Goal: Task Accomplishment & Management: Complete application form

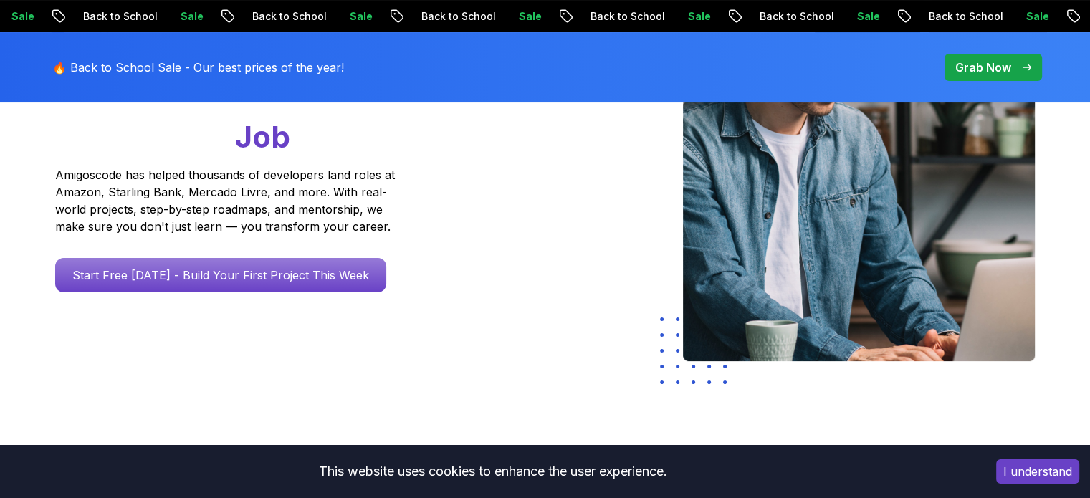
scroll to position [252, 0]
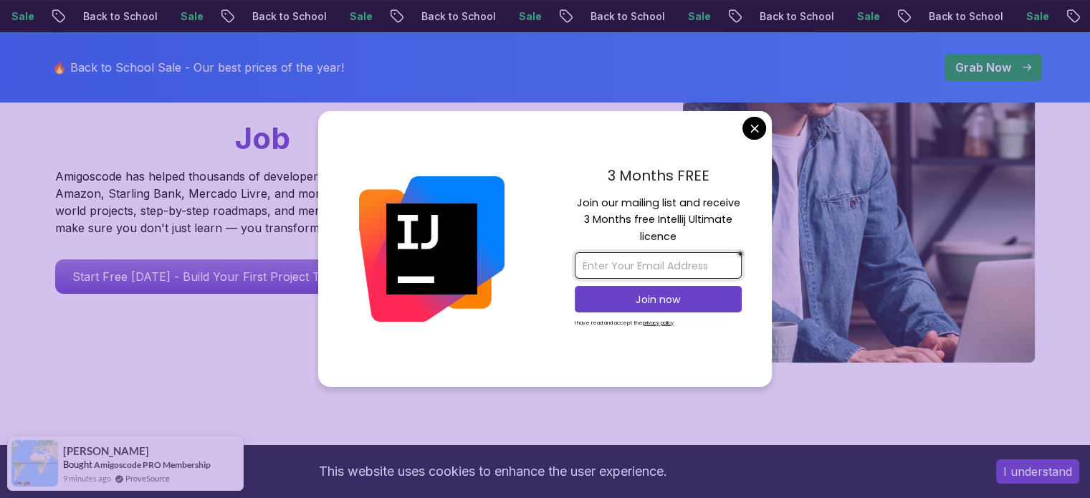
click at [620, 269] on input "email" at bounding box center [658, 265] width 167 height 27
type input "[EMAIL_ADDRESS][PERSON_NAME][DOMAIN_NAME]"
click at [662, 301] on p "Join now" at bounding box center [657, 299] width 135 height 14
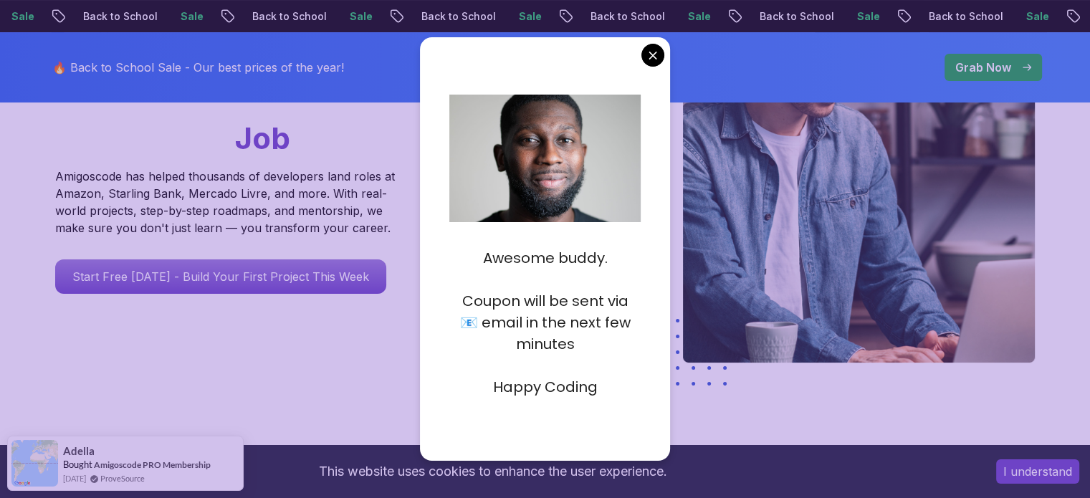
click at [802, 72] on div "🔥 Back to School Sale - Our best prices of the year! Grab Now" at bounding box center [545, 67] width 1003 height 70
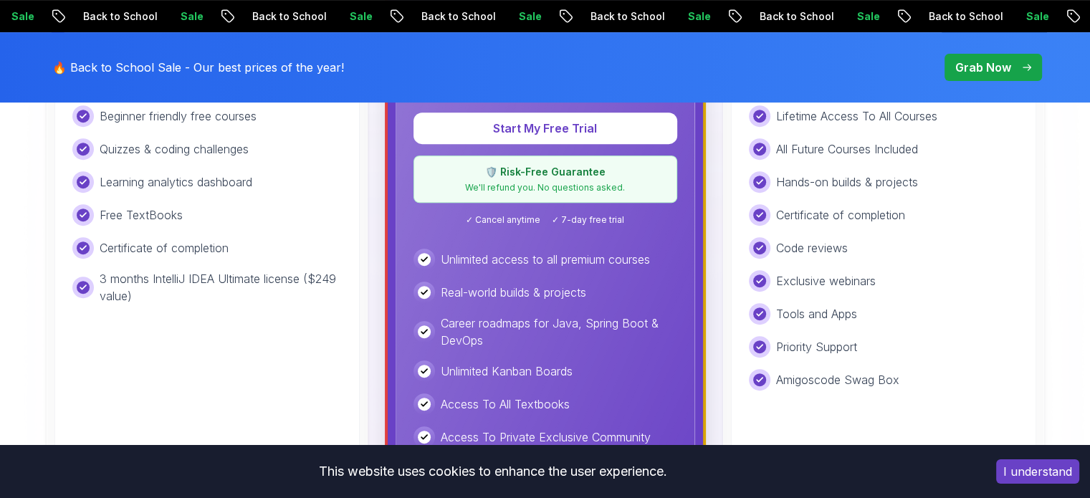
scroll to position [595, 0]
click at [225, 393] on div "Free Ideal for beginners exploring coding and learning the basics for free. Sta…" at bounding box center [206, 267] width 305 height 663
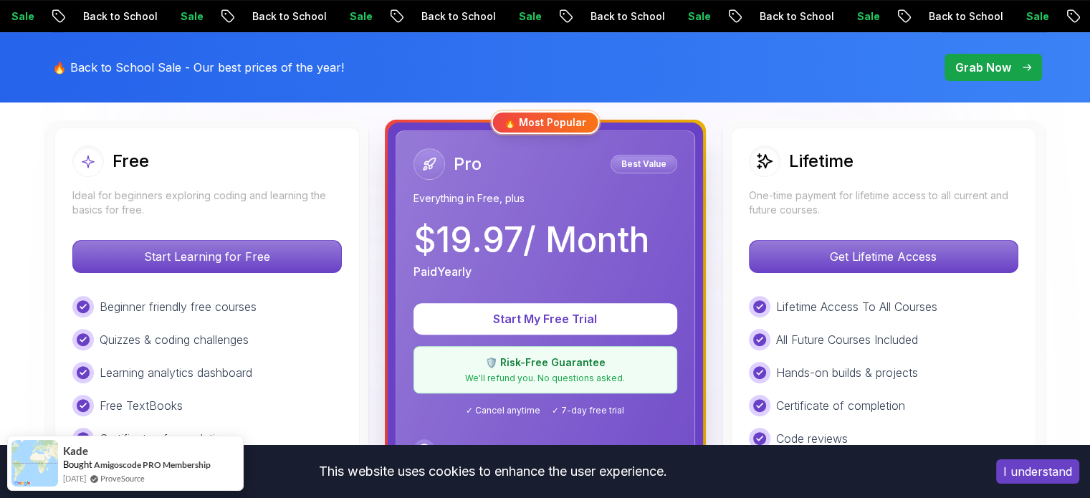
scroll to position [400, 0]
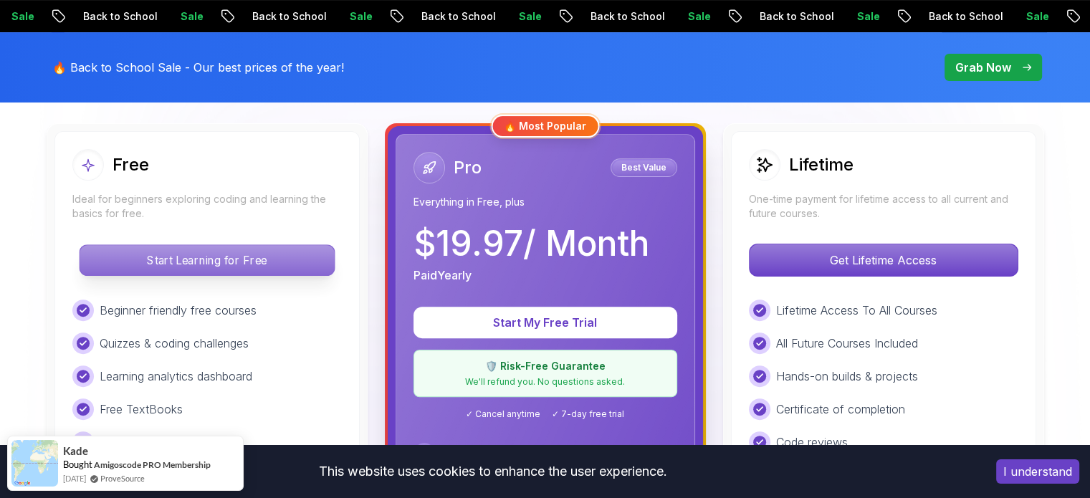
click at [186, 267] on p "Start Learning for Free" at bounding box center [207, 260] width 254 height 30
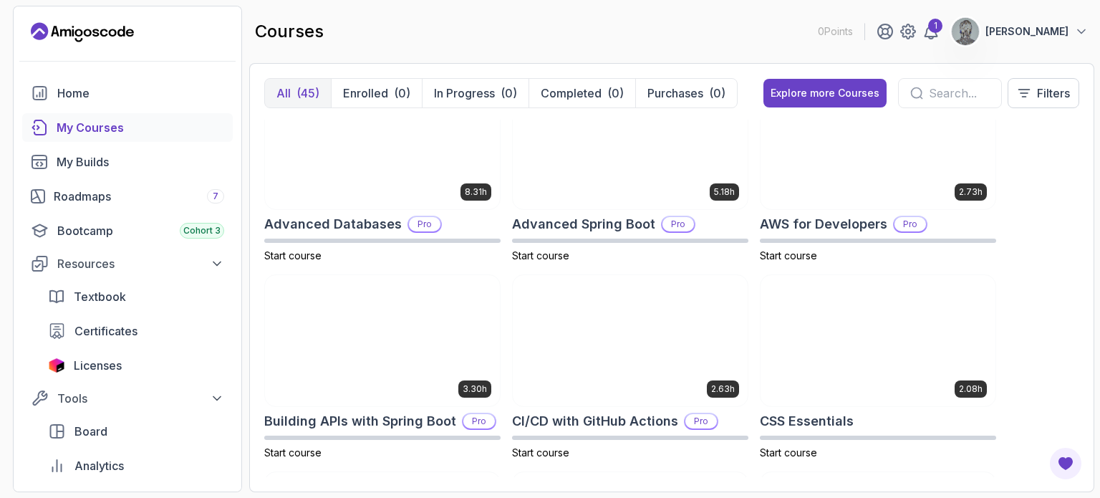
scroll to position [52, 0]
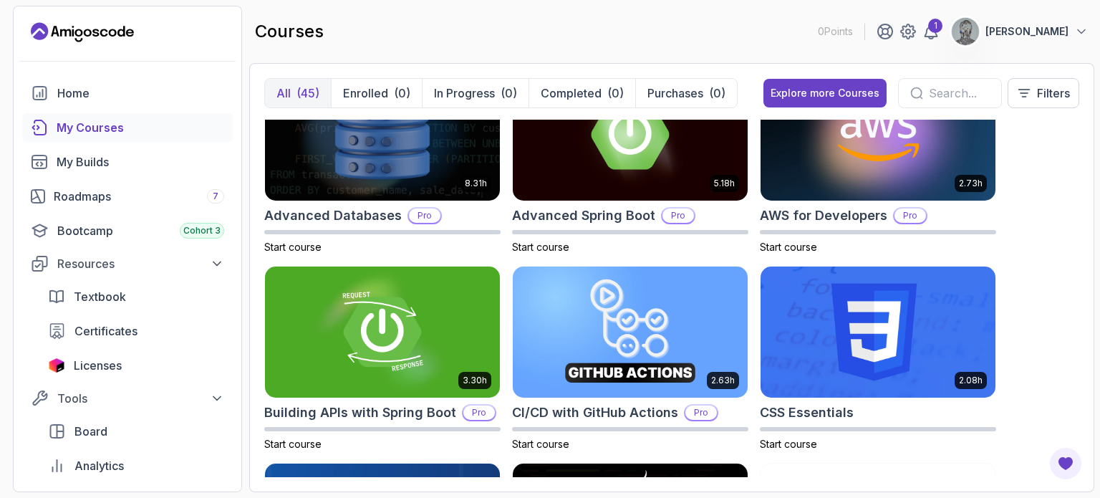
click at [132, 126] on div "My Courses" at bounding box center [141, 127] width 168 height 17
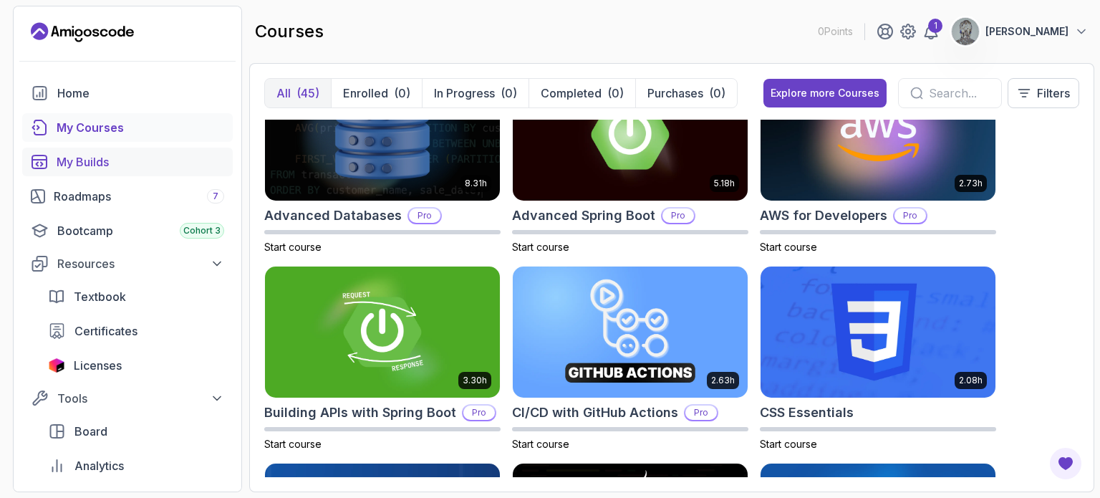
click at [124, 160] on div "My Builds" at bounding box center [141, 161] width 168 height 17
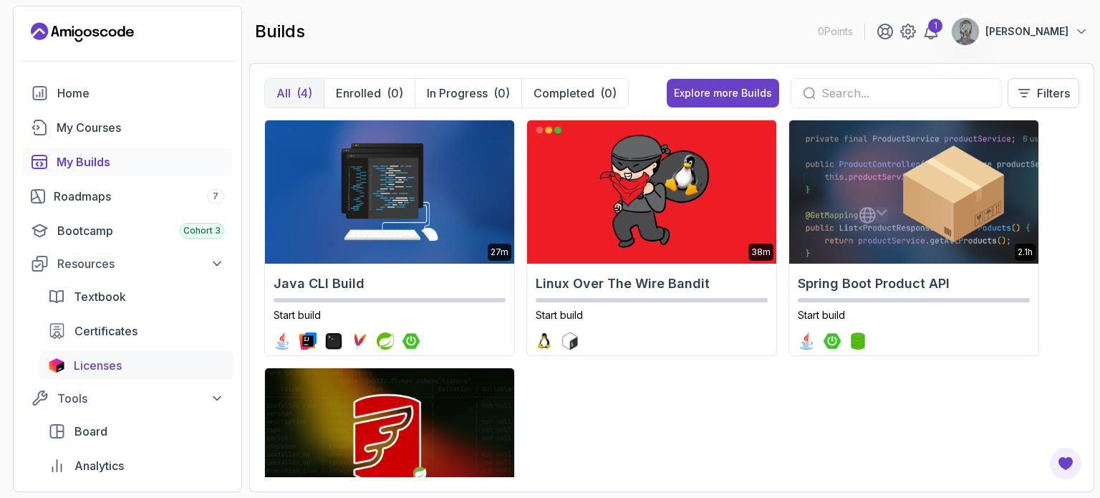
click at [95, 368] on span "Licenses" at bounding box center [98, 365] width 48 height 17
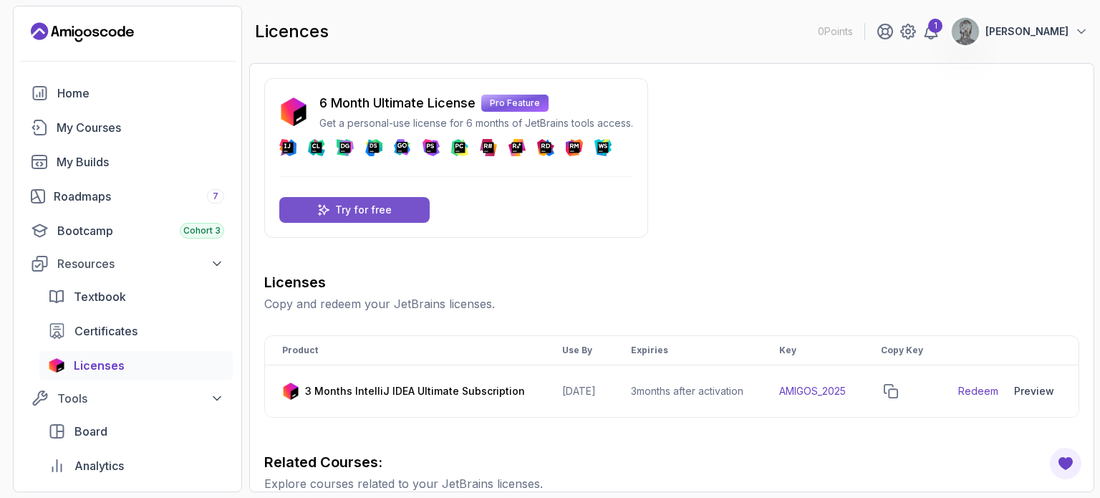
click at [370, 214] on p "Try for free" at bounding box center [363, 210] width 57 height 14
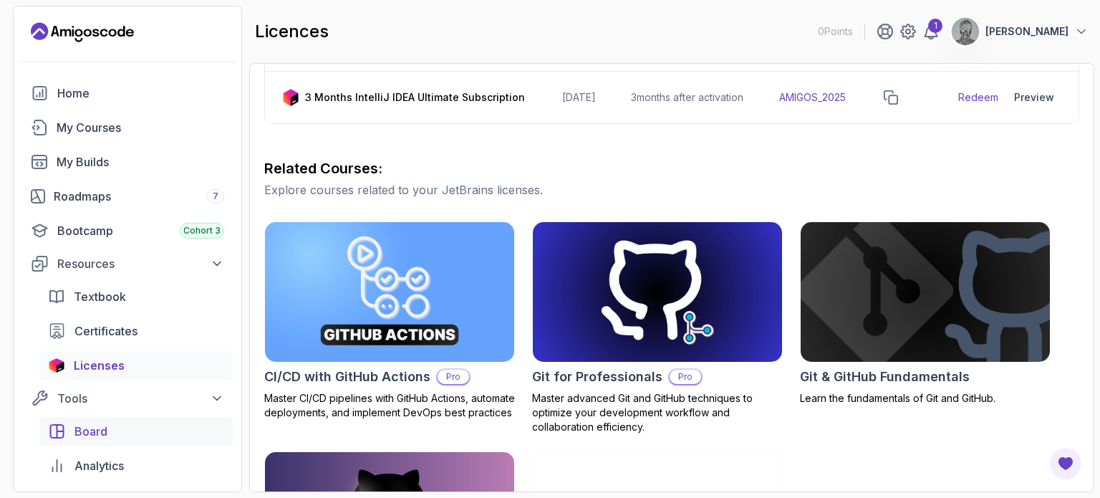
scroll to position [185, 0]
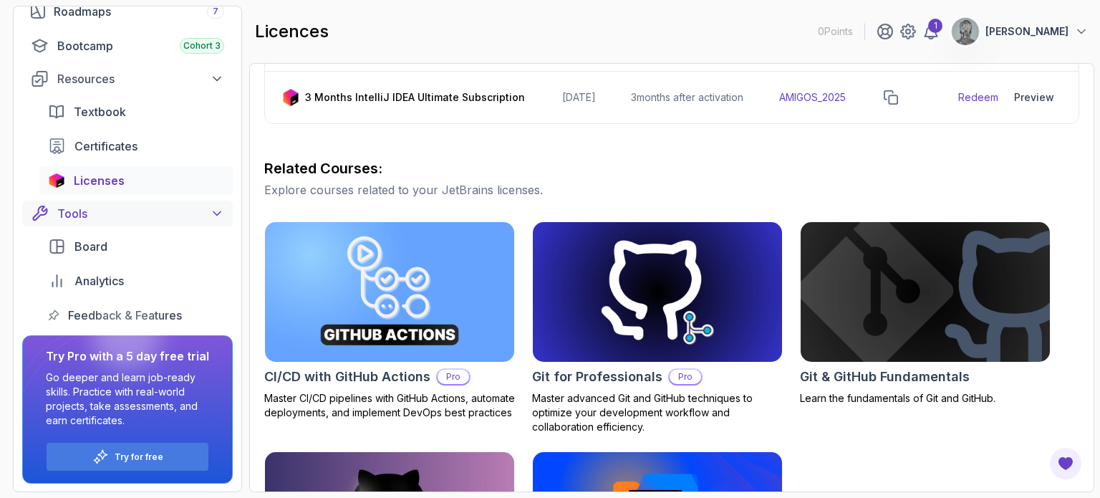
click at [123, 208] on div "Tools" at bounding box center [140, 213] width 167 height 17
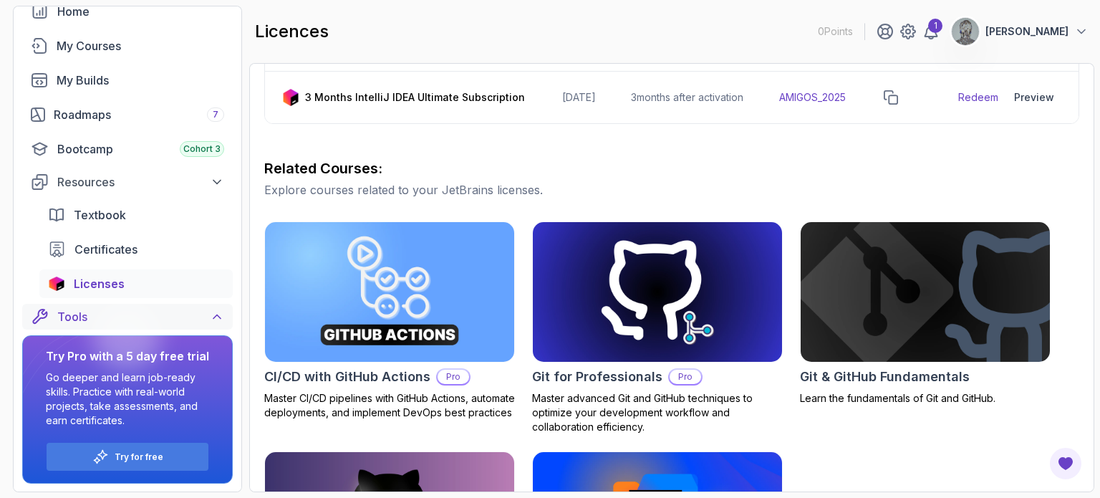
scroll to position [0, 0]
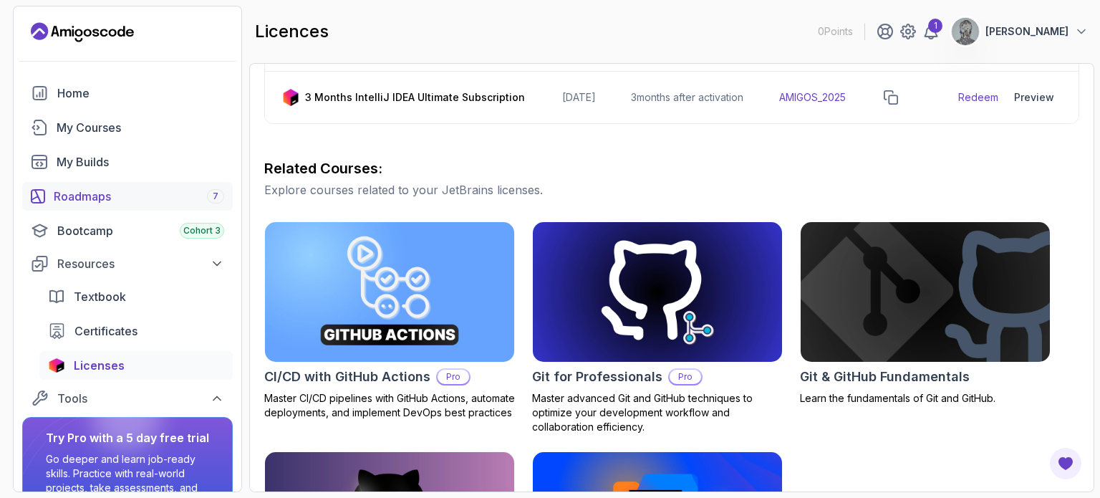
click at [155, 203] on div "Roadmaps 7" at bounding box center [139, 196] width 171 height 17
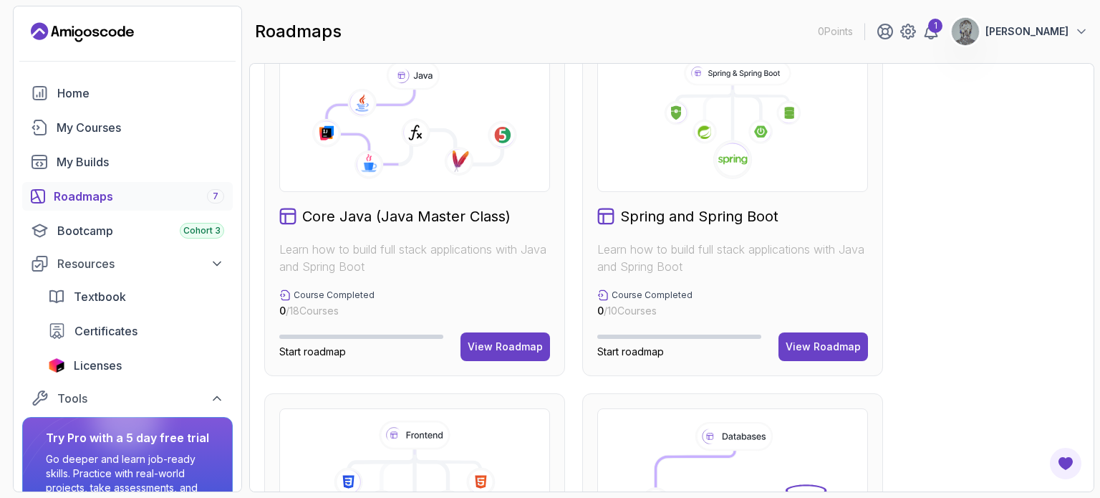
scroll to position [404, 0]
click at [819, 340] on div "View Roadmap" at bounding box center [823, 347] width 75 height 14
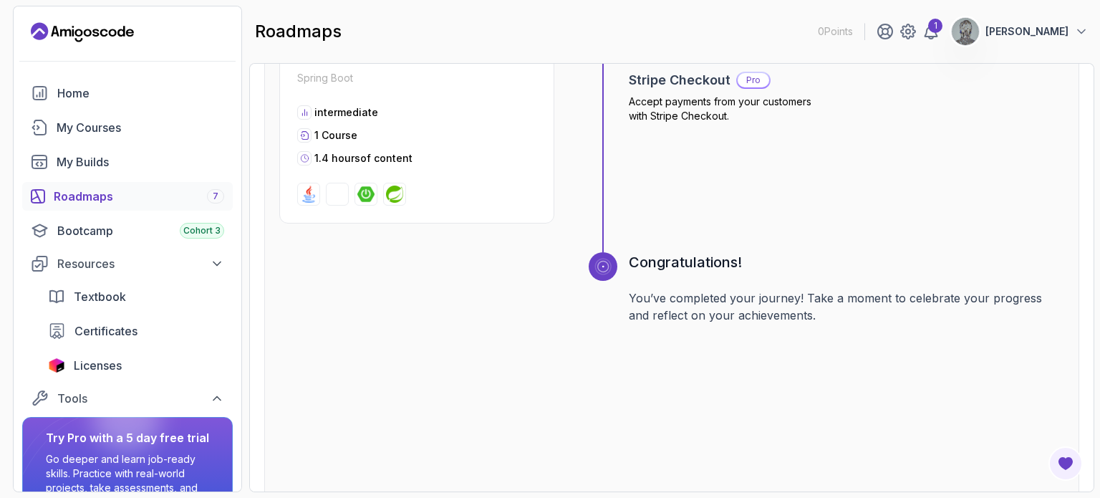
scroll to position [2593, 0]
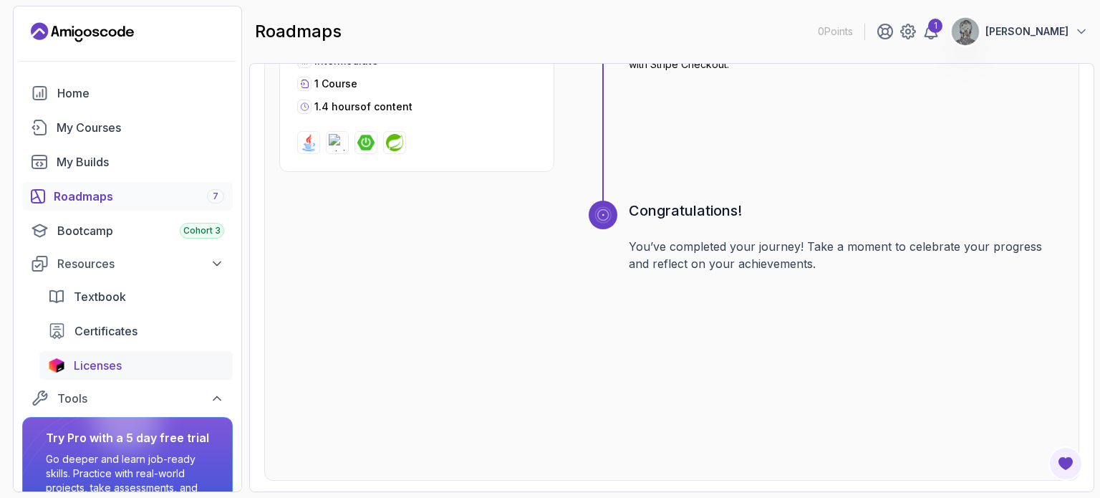
click at [82, 368] on span "Licenses" at bounding box center [98, 365] width 48 height 17
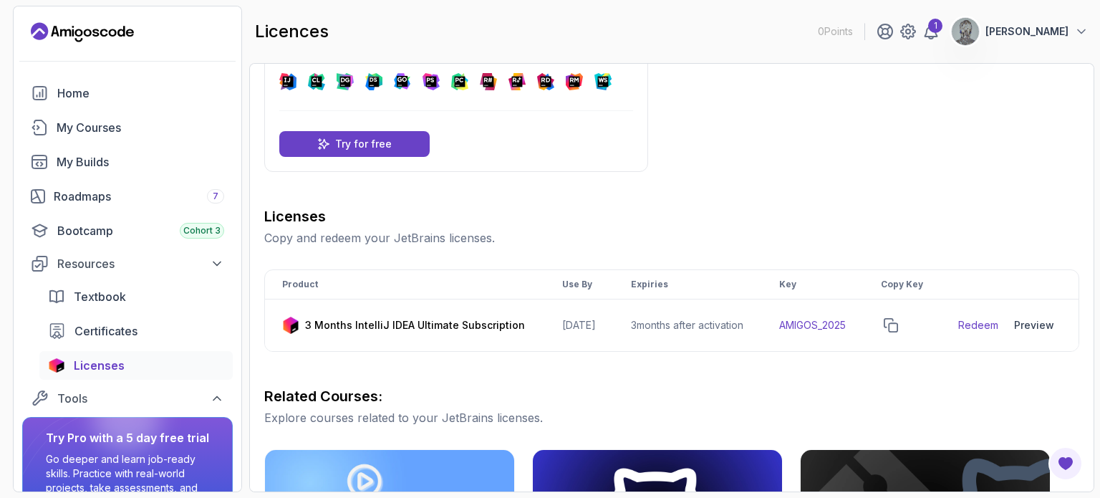
scroll to position [66, 0]
click at [354, 323] on td "3 Months IntelliJ IDEA Ultimate Subscription" at bounding box center [405, 325] width 280 height 52
click at [361, 330] on p "3 Months IntelliJ IDEA Ultimate Subscription" at bounding box center [415, 325] width 220 height 14
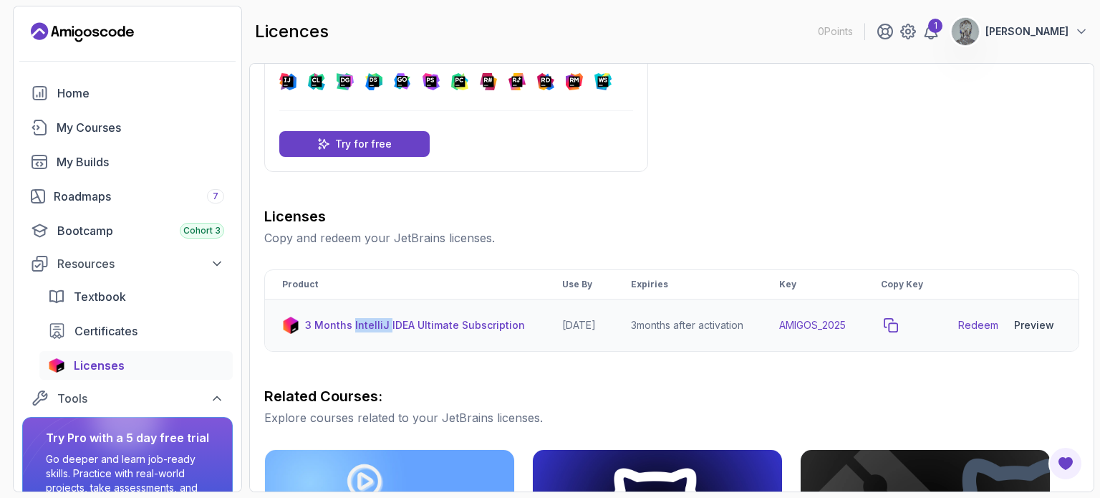
click at [901, 326] on button "copy-button" at bounding box center [891, 325] width 20 height 20
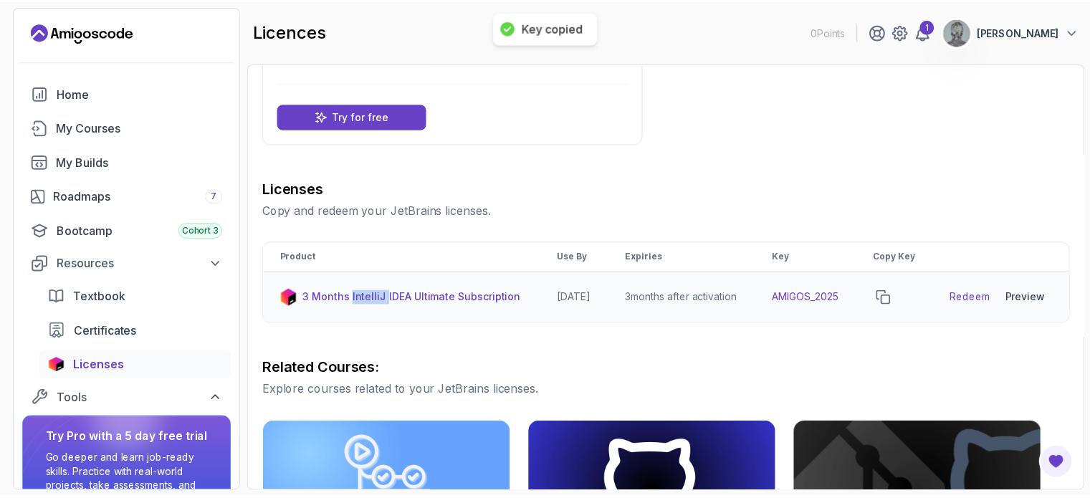
scroll to position [0, 0]
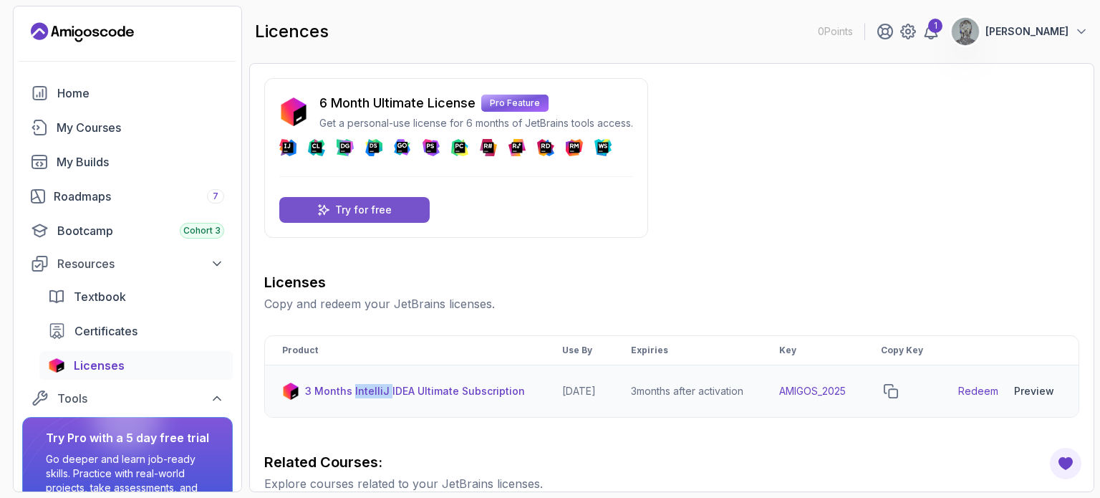
click at [381, 213] on p "Try for free" at bounding box center [363, 210] width 57 height 14
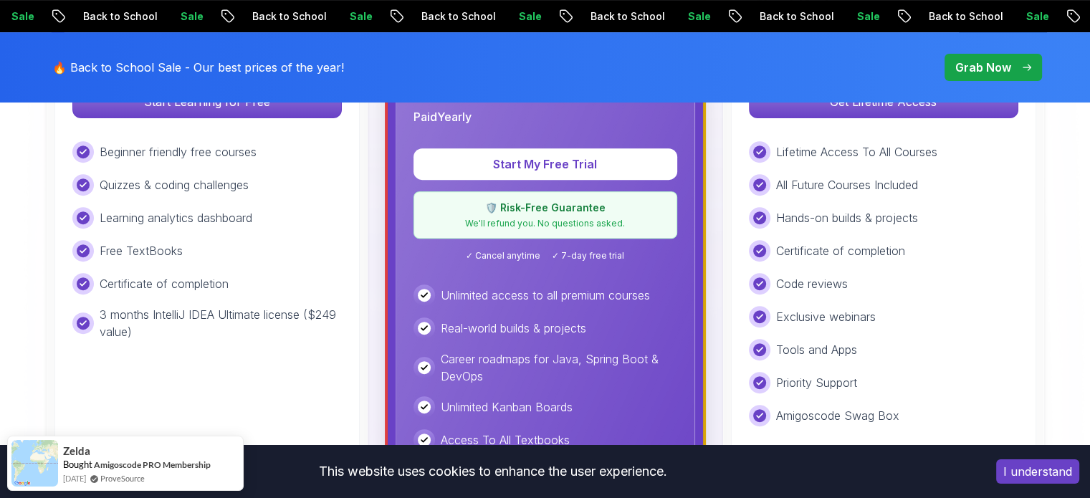
scroll to position [365, 0]
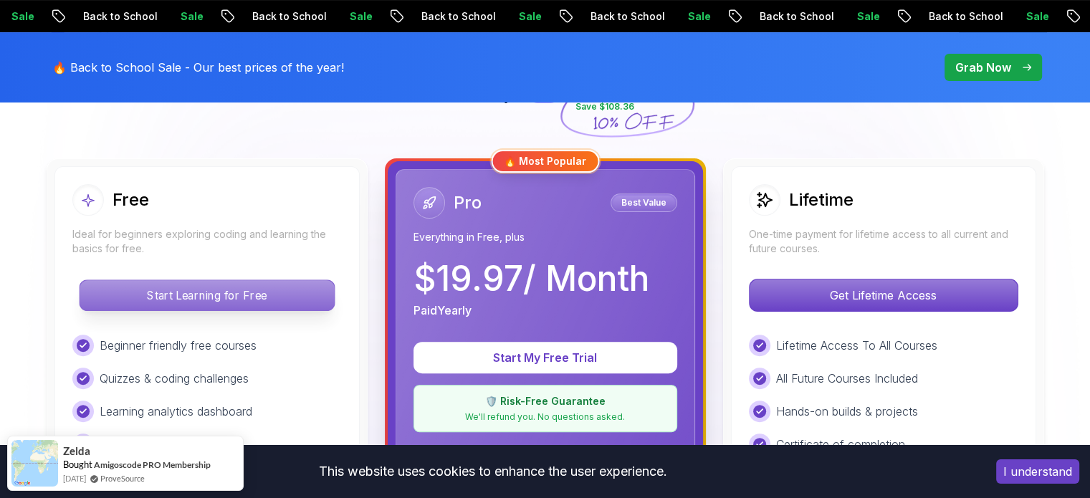
click at [242, 299] on p "Start Learning for Free" at bounding box center [207, 295] width 254 height 30
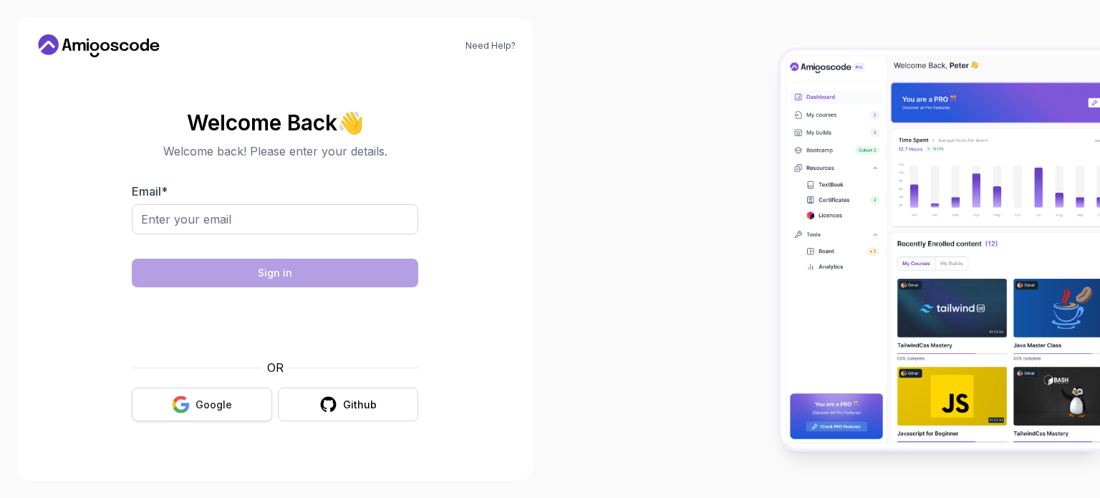
click at [203, 408] on div "Google" at bounding box center [214, 405] width 37 height 14
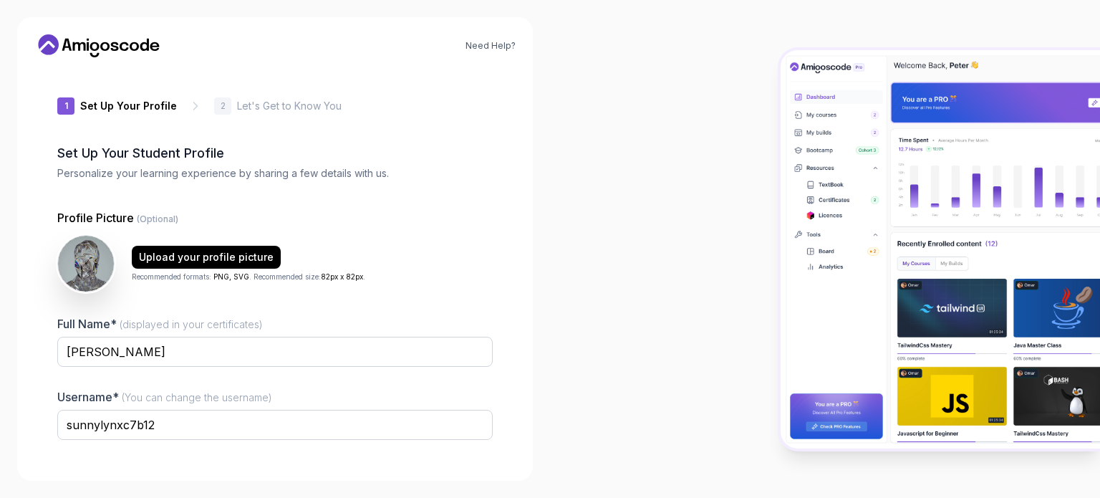
scroll to position [99, 0]
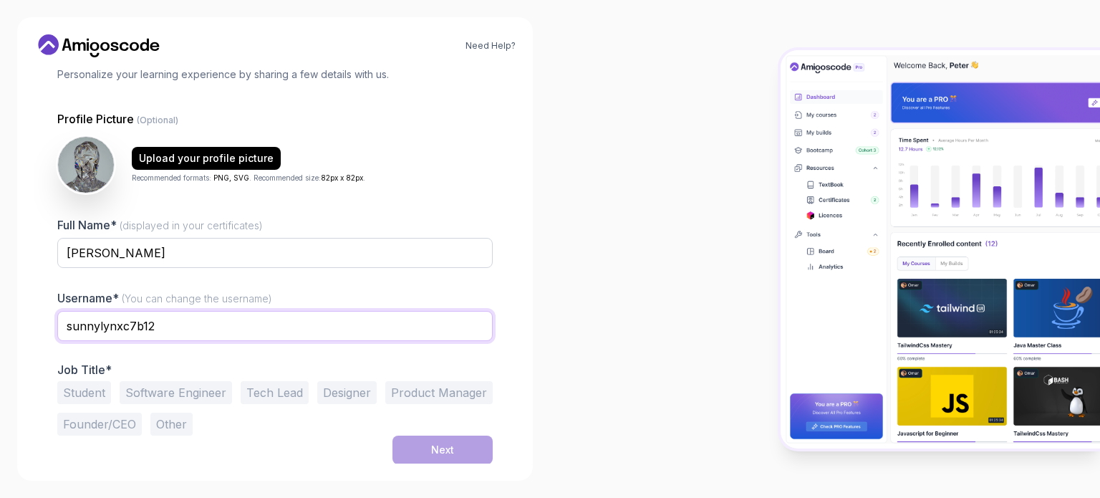
click at [176, 320] on input "sunnylynxc7b12" at bounding box center [275, 326] width 436 height 30
type input "s"
click at [69, 324] on input "Agaba" at bounding box center [275, 326] width 436 height 30
click at [138, 329] on input "ThAgaba" at bounding box center [275, 326] width 436 height 30
type input "T"
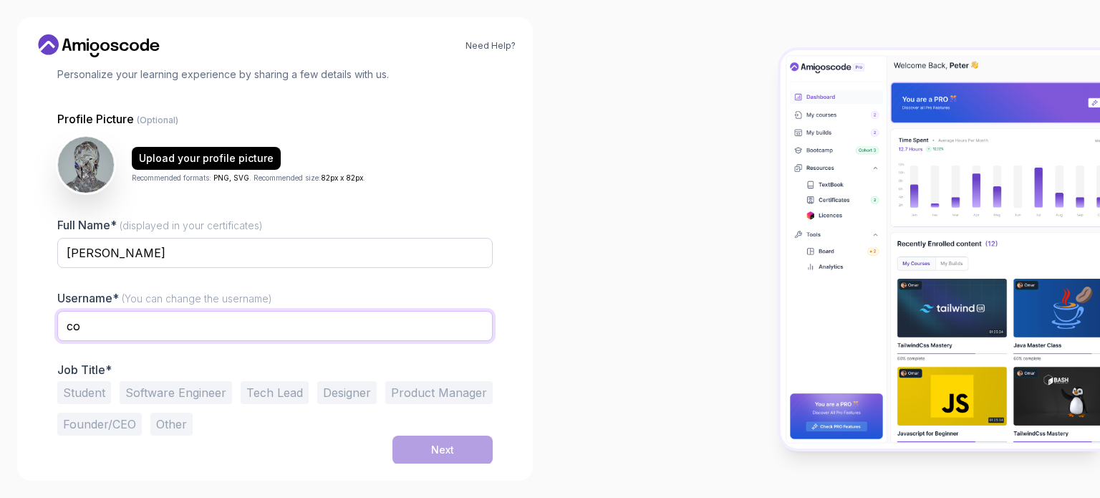
type input "c"
type input "CeeAra"
click at [282, 418] on div "Student Software Engineer Tech Lead Designer Product Manager Founder/CEO Other" at bounding box center [275, 408] width 436 height 54
click at [181, 394] on button "Software Engineer" at bounding box center [176, 392] width 112 height 23
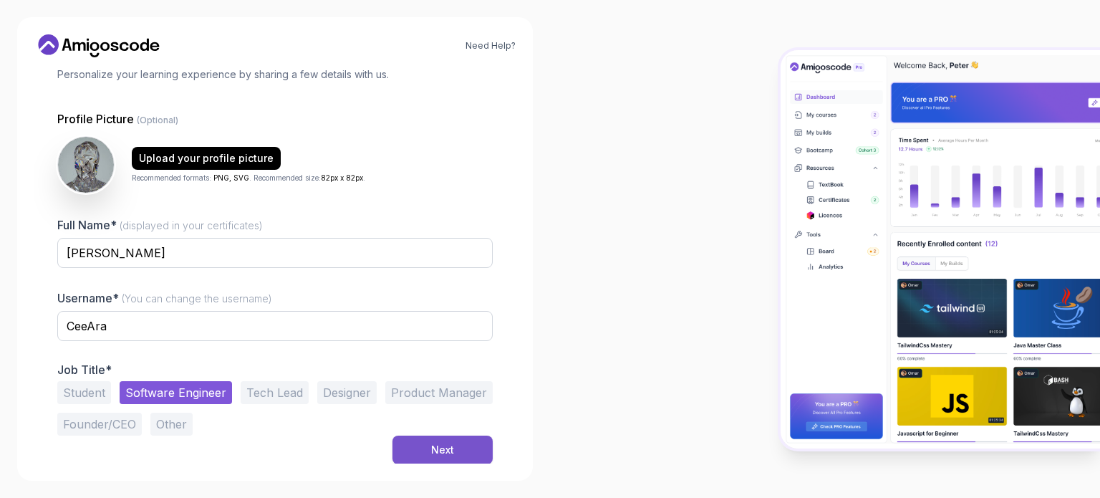
click at [451, 456] on button "Next" at bounding box center [443, 450] width 100 height 29
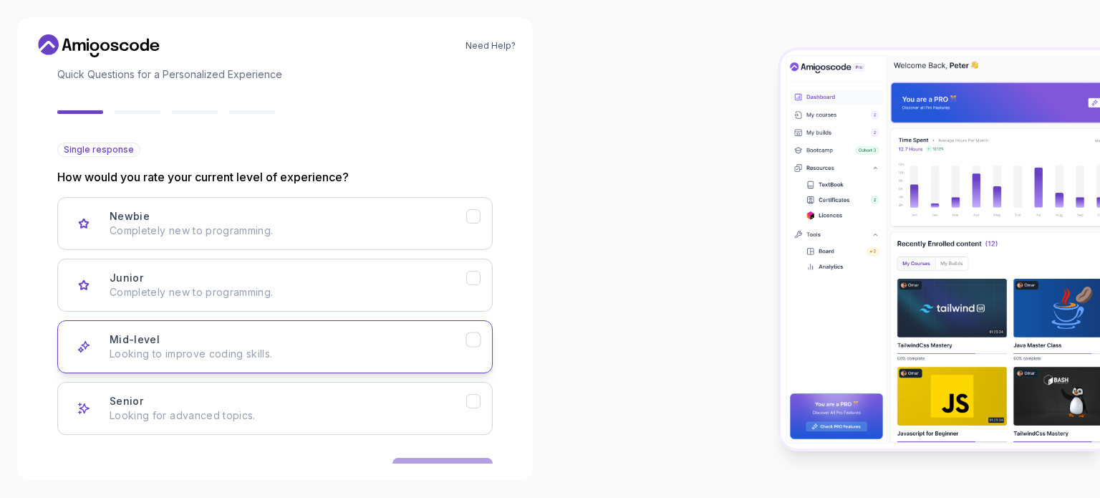
click at [188, 349] on p "Looking to improve coding skills." at bounding box center [288, 354] width 357 height 14
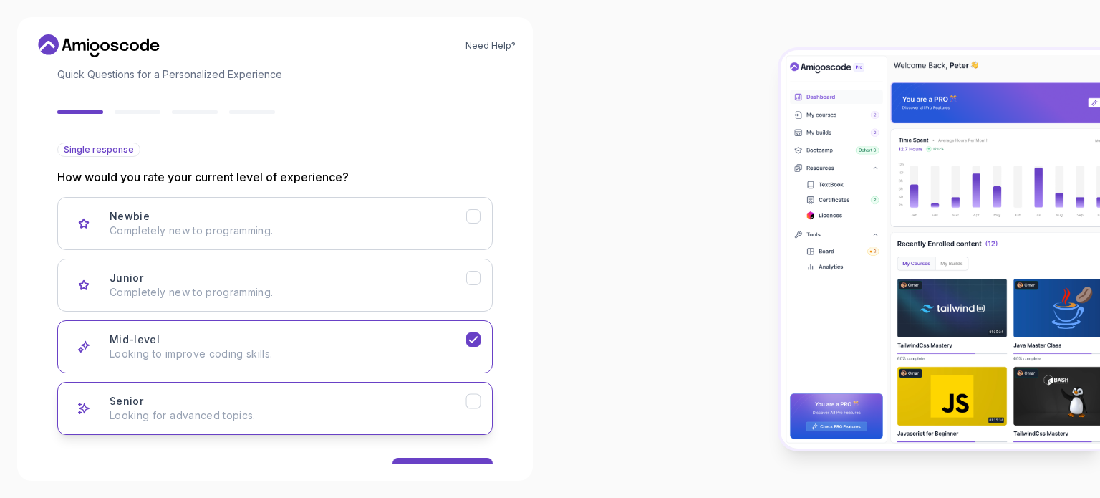
scroll to position [143, 0]
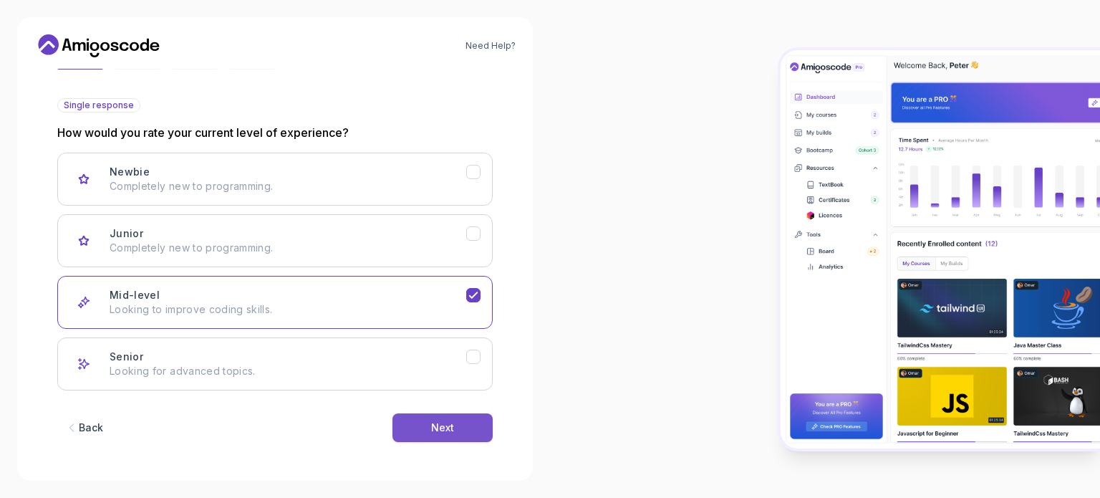
click at [416, 424] on button "Next" at bounding box center [443, 427] width 100 height 29
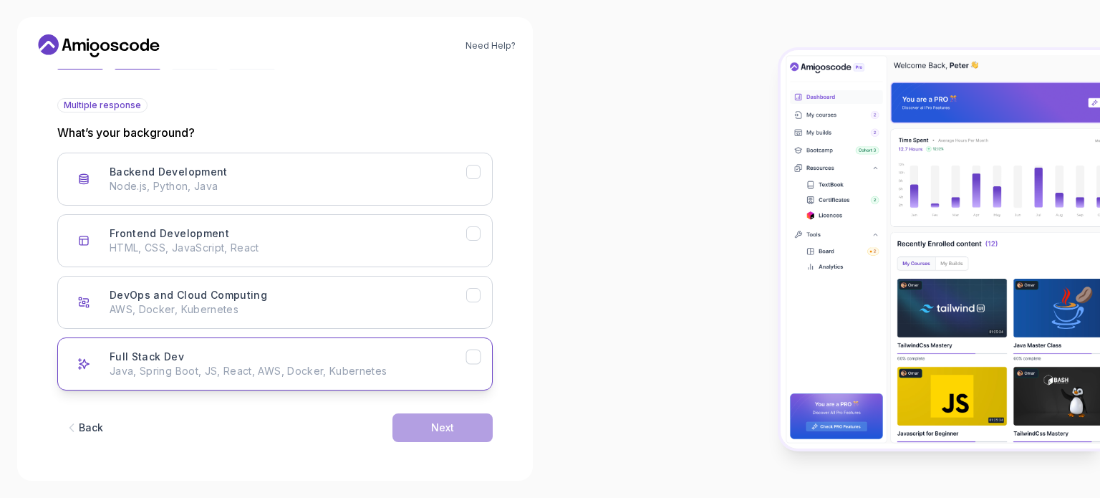
click at [241, 352] on div "Full Stack Dev Java, Spring Boot, JS, React, AWS, Docker, Kubernetes" at bounding box center [288, 364] width 357 height 29
click at [423, 429] on button "Next" at bounding box center [443, 427] width 100 height 29
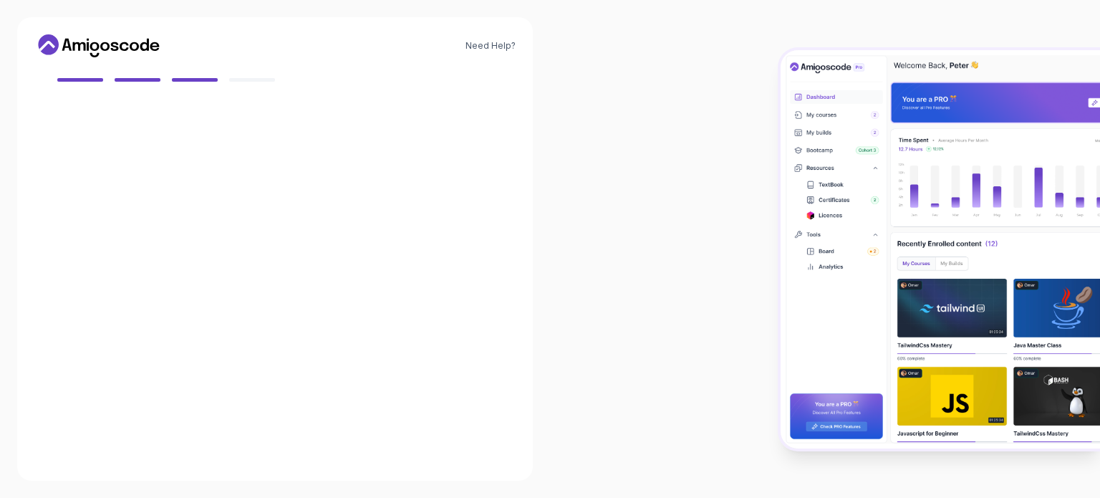
scroll to position [127, 0]
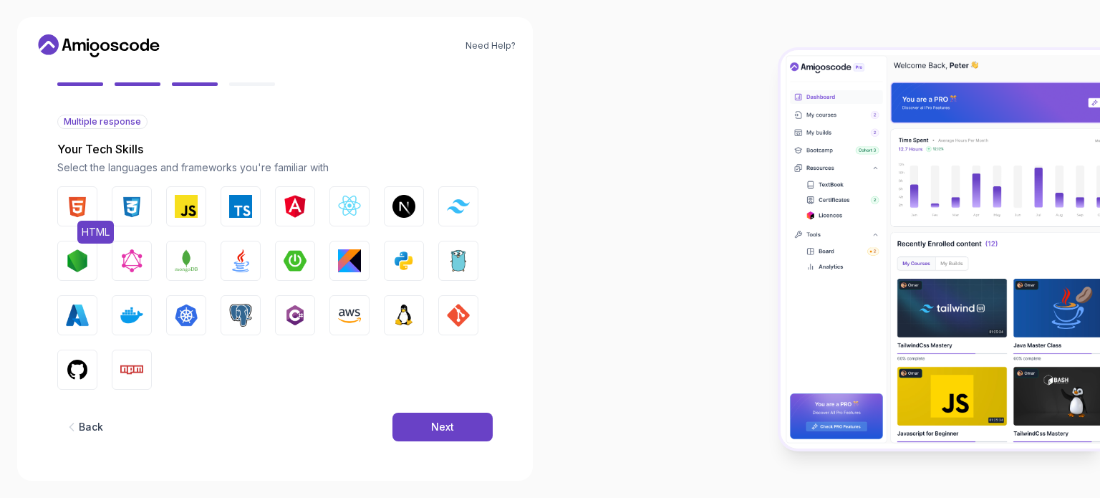
click at [76, 214] on img "button" at bounding box center [77, 206] width 23 height 23
click at [136, 211] on img "button" at bounding box center [131, 206] width 23 height 23
click at [189, 203] on img "button" at bounding box center [186, 206] width 23 height 23
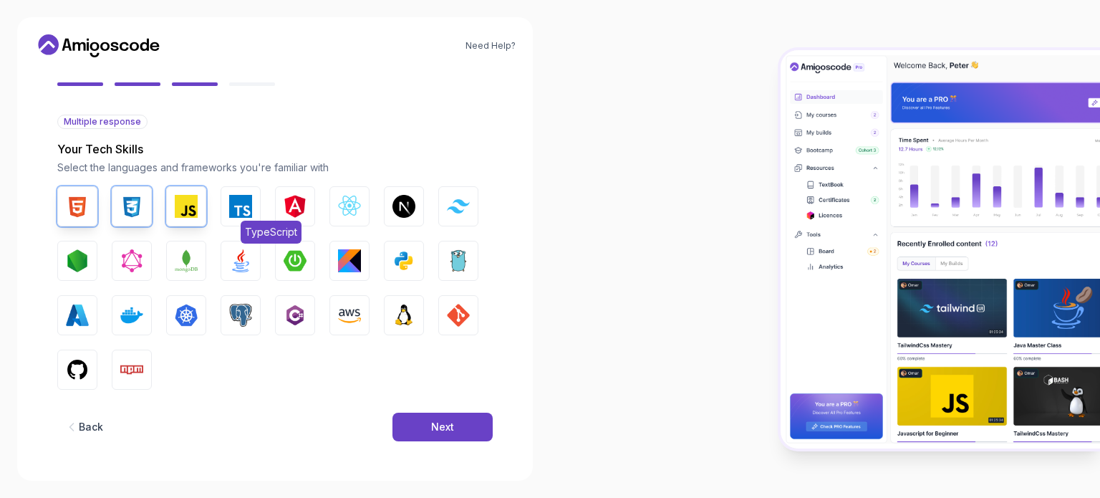
click at [235, 201] on img "button" at bounding box center [240, 206] width 23 height 23
click at [233, 265] on img "button" at bounding box center [240, 260] width 23 height 23
click at [407, 266] on img "button" at bounding box center [404, 260] width 23 height 23
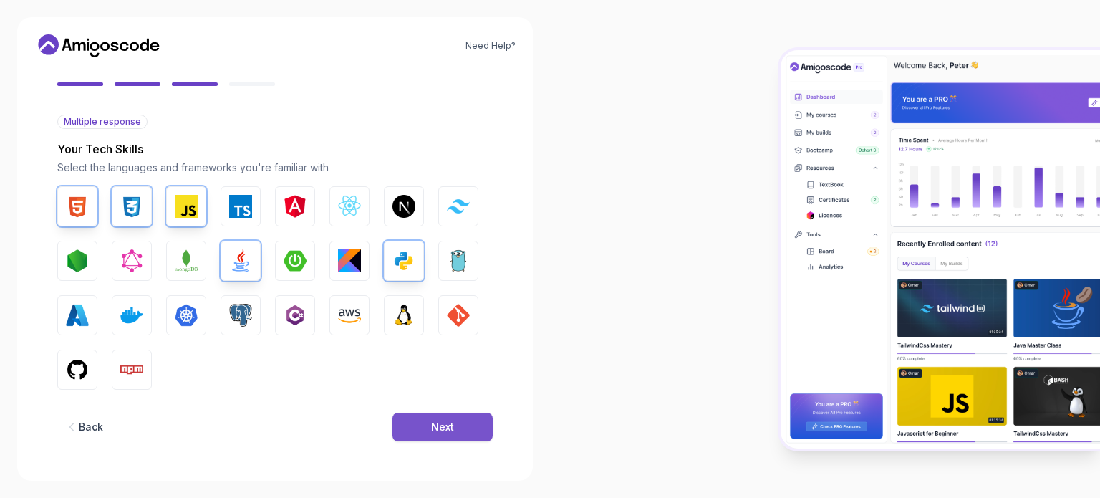
click at [448, 428] on div "Next" at bounding box center [442, 427] width 23 height 14
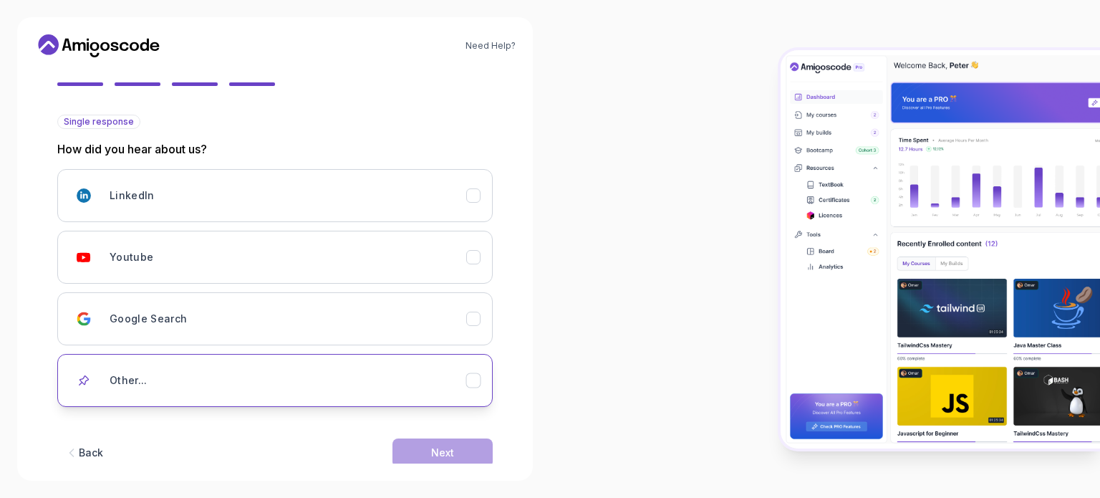
click at [347, 380] on div "Other..." at bounding box center [288, 380] width 357 height 29
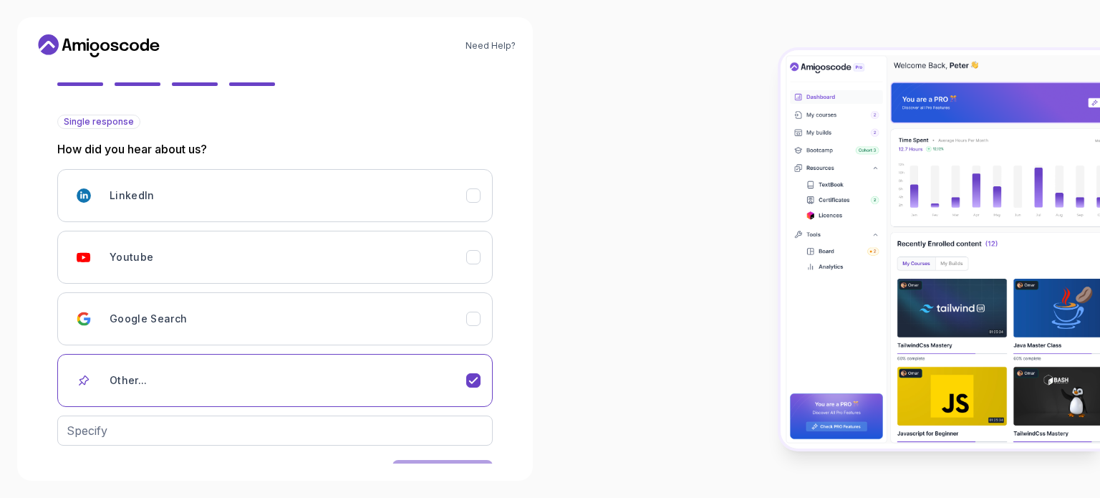
scroll to position [173, 0]
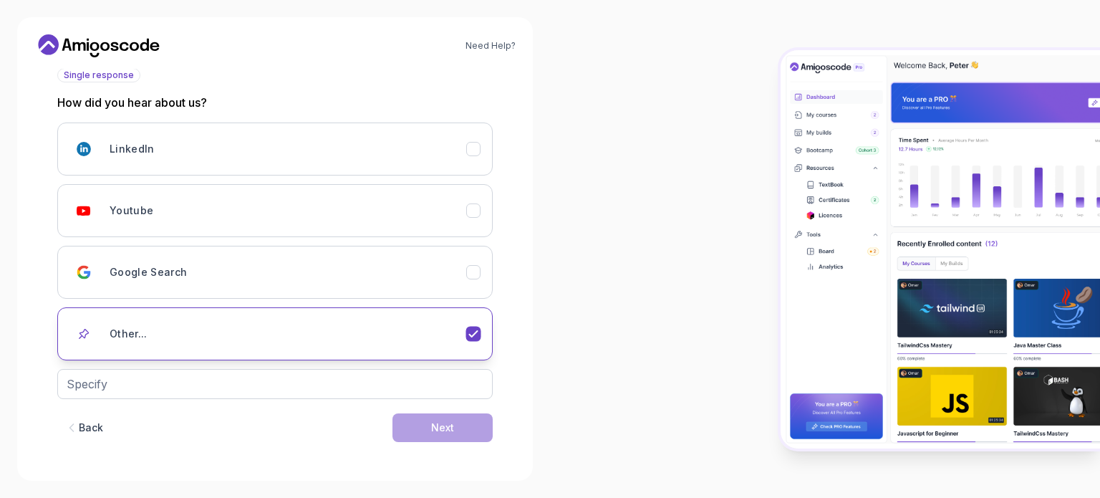
click at [439, 331] on div "Other..." at bounding box center [288, 334] width 357 height 29
click at [477, 334] on icon "Other..." at bounding box center [474, 334] width 14 height 14
click at [469, 327] on icon "Other..." at bounding box center [474, 334] width 14 height 14
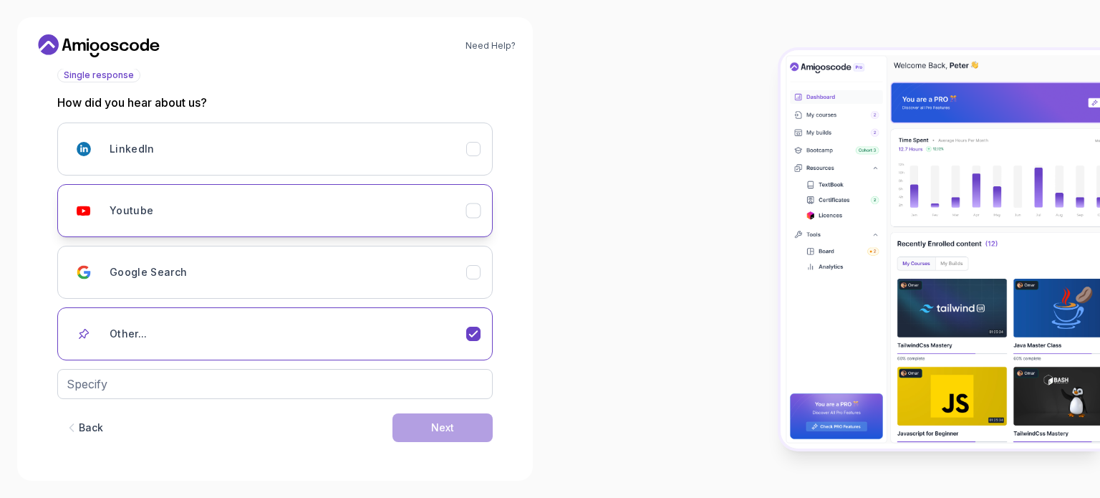
click at [405, 191] on button "Youtube" at bounding box center [275, 210] width 436 height 53
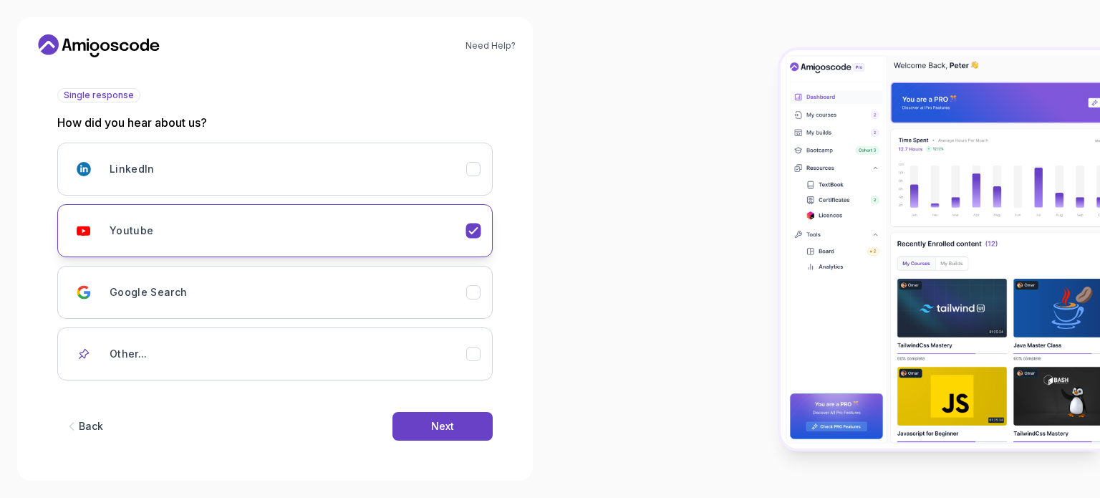
scroll to position [152, 0]
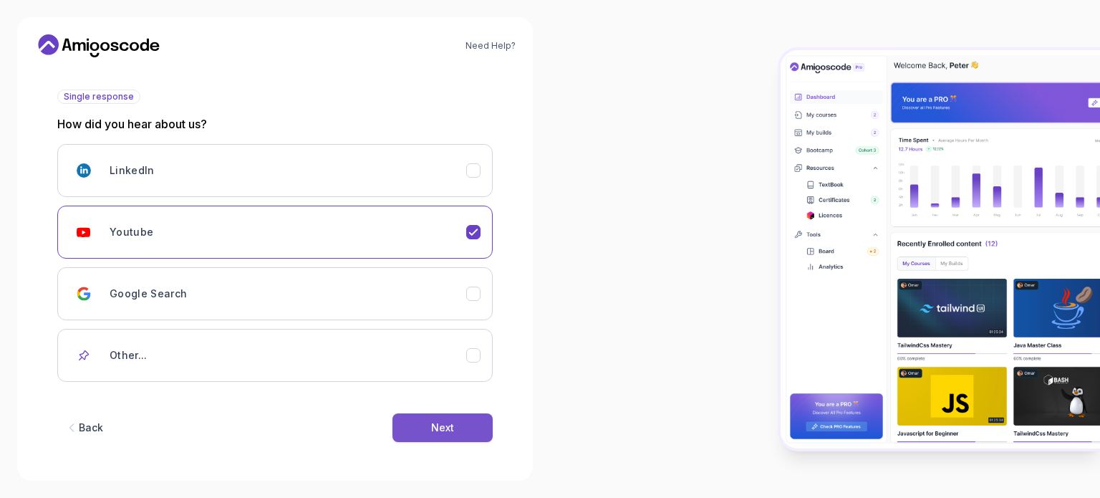
click at [449, 429] on div "Next" at bounding box center [442, 428] width 23 height 14
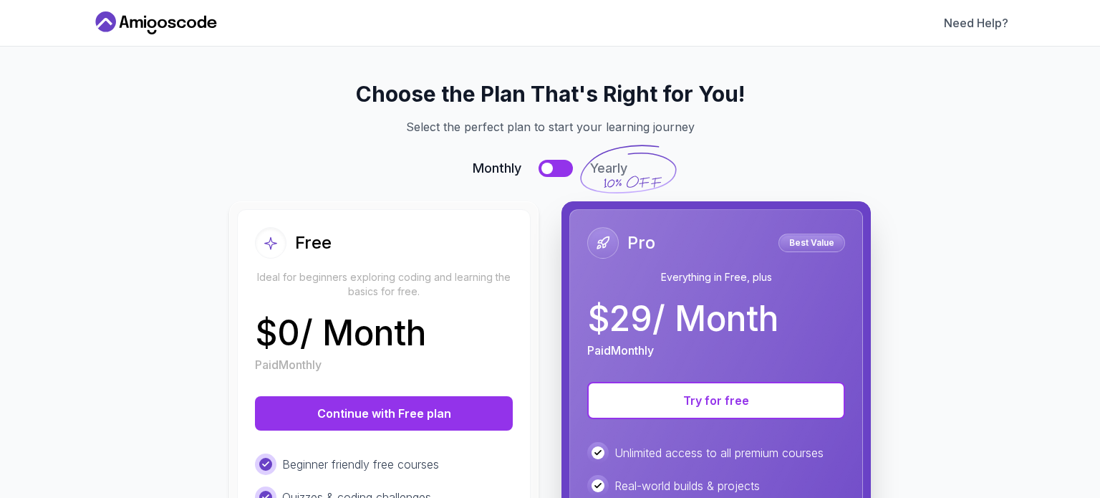
scroll to position [0, 0]
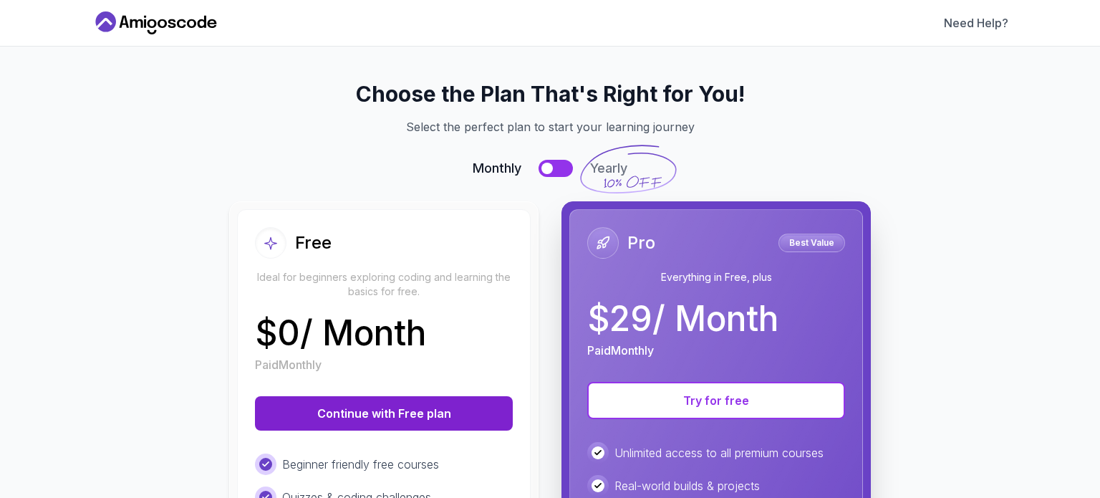
click at [398, 418] on button "Continue with Free plan" at bounding box center [384, 413] width 258 height 34
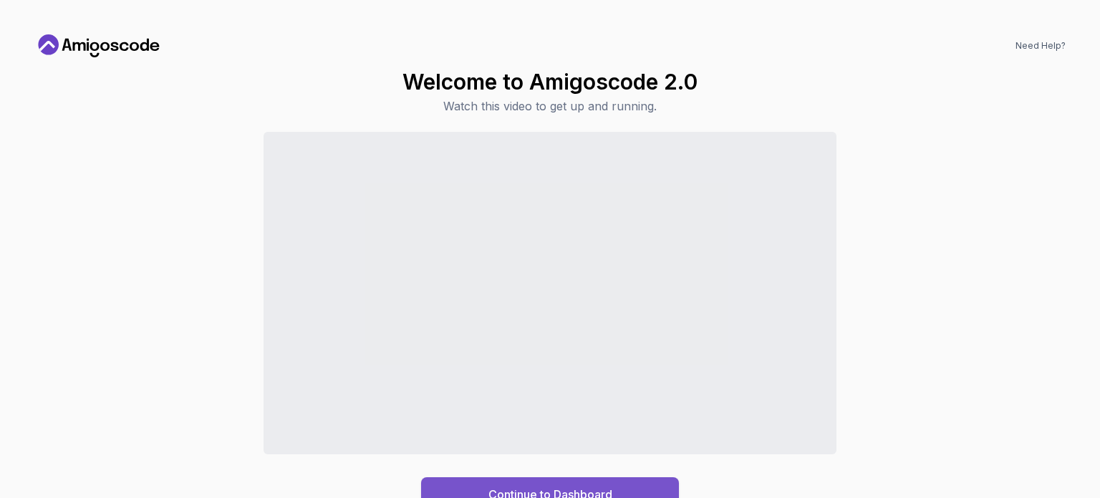
click at [525, 477] on button "Continue to Dashboard" at bounding box center [550, 494] width 258 height 34
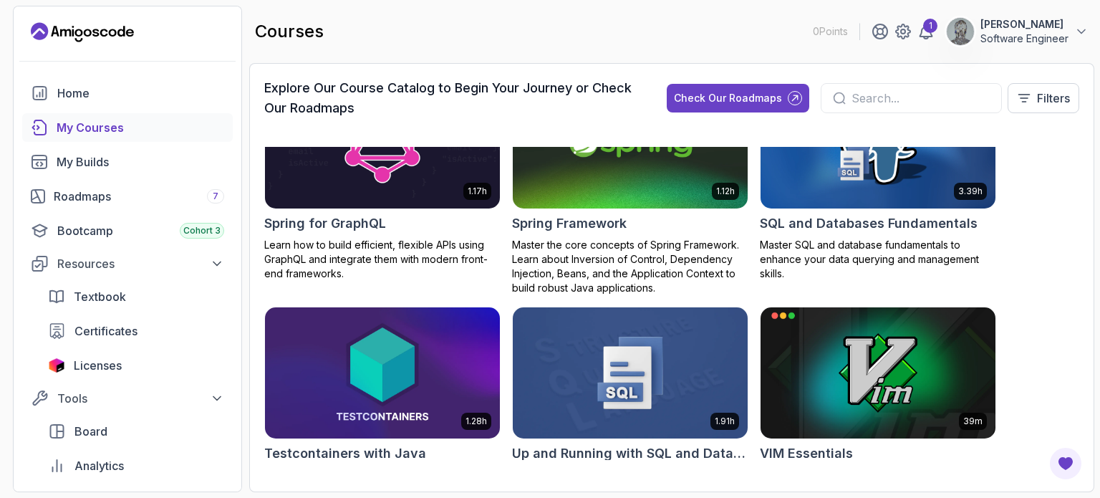
scroll to position [2930, 0]
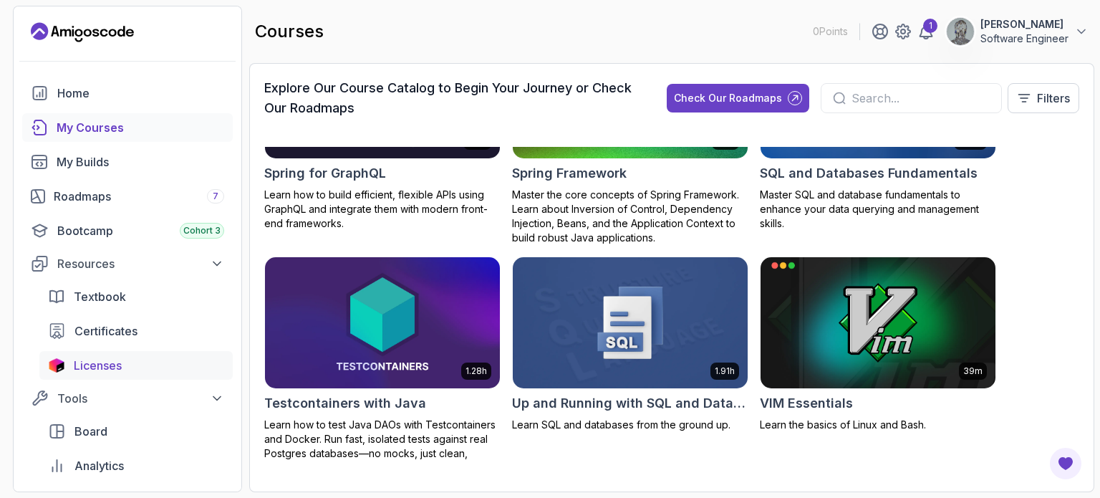
click at [126, 372] on div "Licenses" at bounding box center [149, 365] width 150 height 17
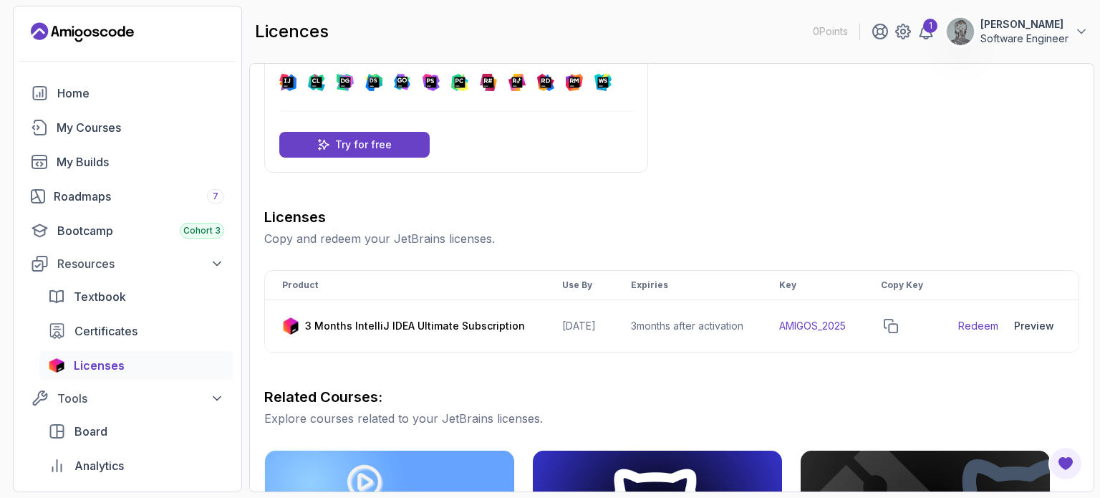
scroll to position [66, 0]
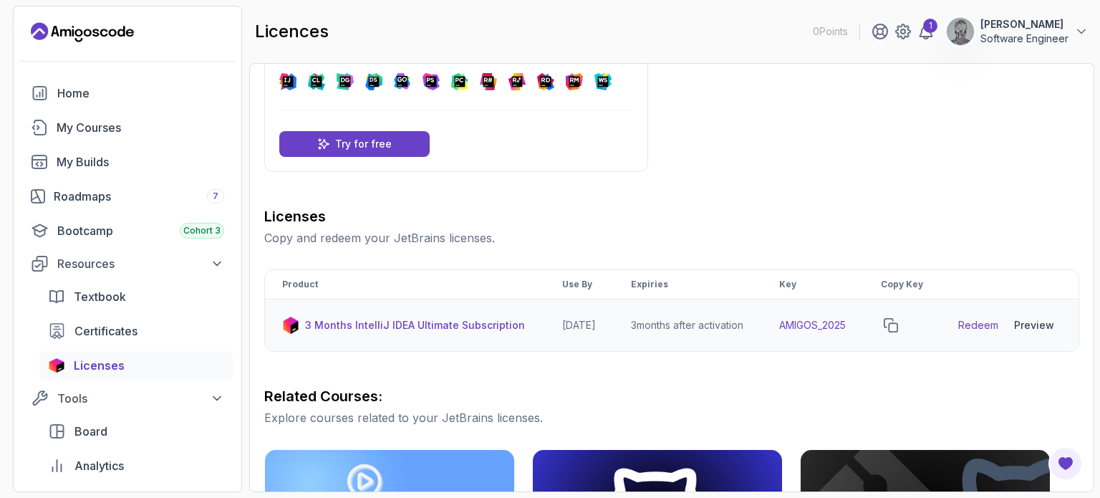
click at [978, 332] on link "Redeem" at bounding box center [979, 325] width 40 height 14
click at [898, 332] on icon "copy-button" at bounding box center [891, 325] width 14 height 14
click at [125, 369] on div "Licenses" at bounding box center [149, 365] width 150 height 17
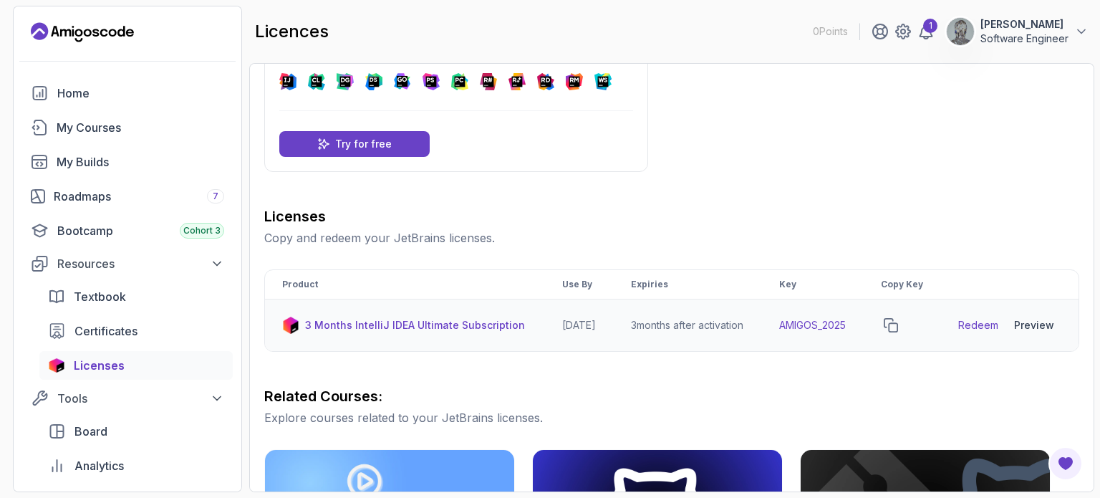
click at [125, 369] on div "Licenses" at bounding box center [149, 365] width 150 height 17
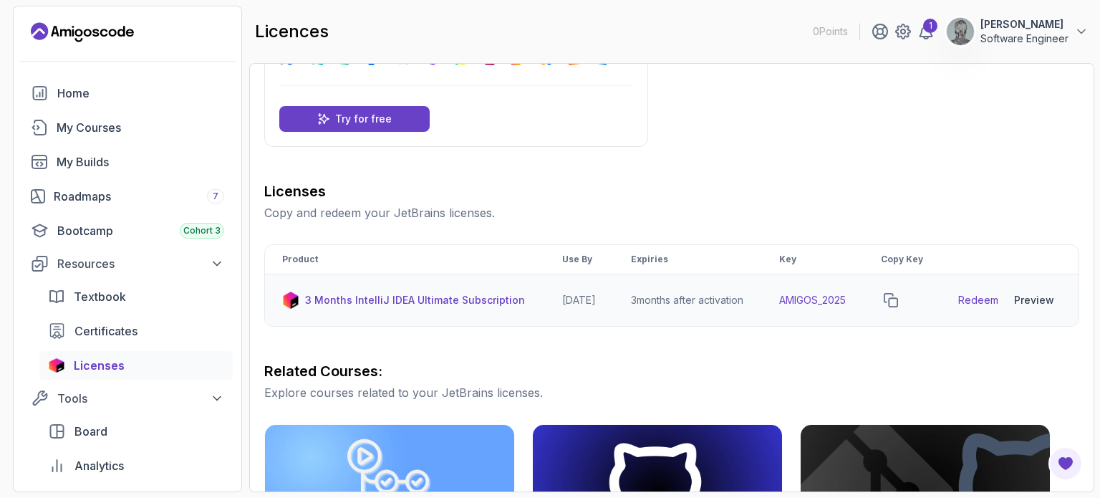
scroll to position [92, 0]
click at [898, 307] on icon "copy-button" at bounding box center [891, 299] width 14 height 14
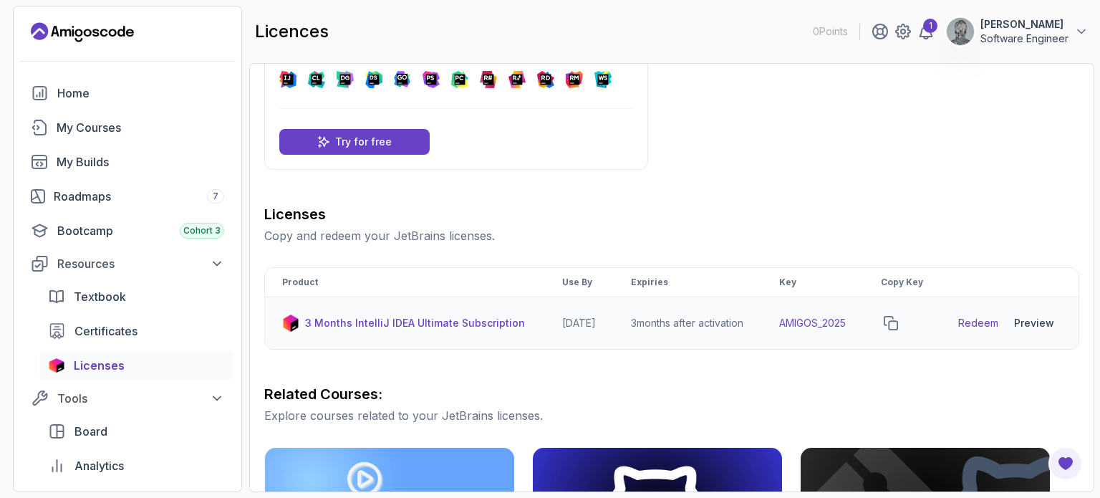
scroll to position [26, 0]
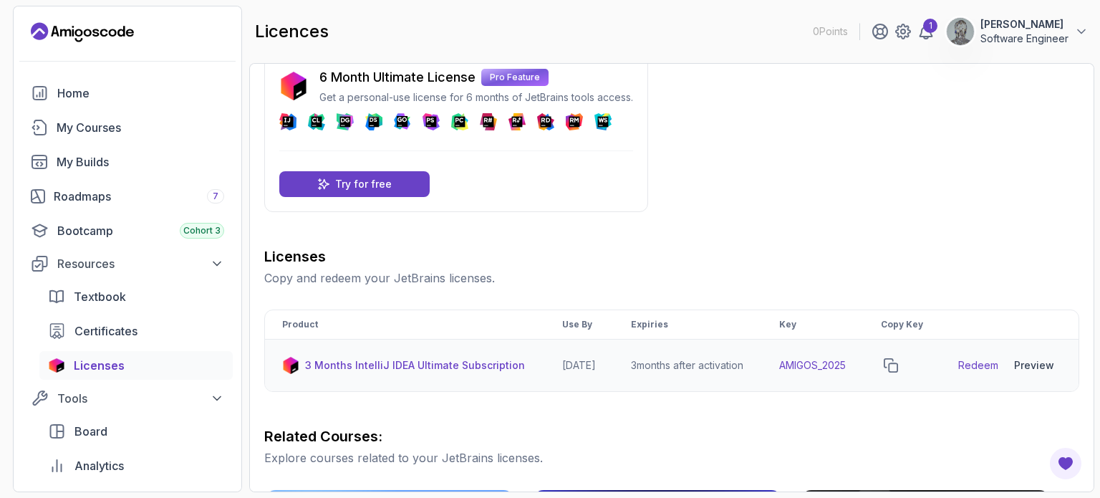
click at [483, 330] on th "Product" at bounding box center [405, 324] width 280 height 29
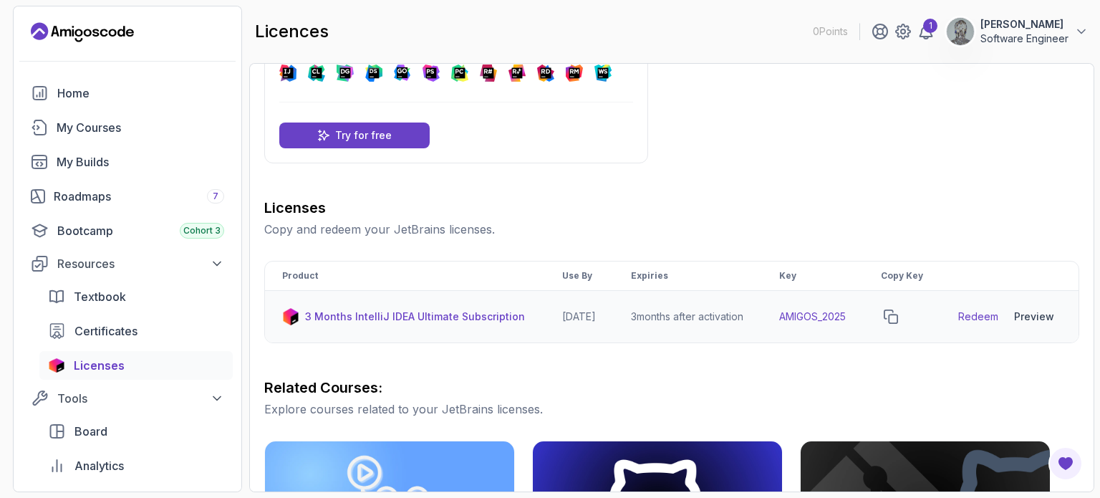
scroll to position [82, 0]
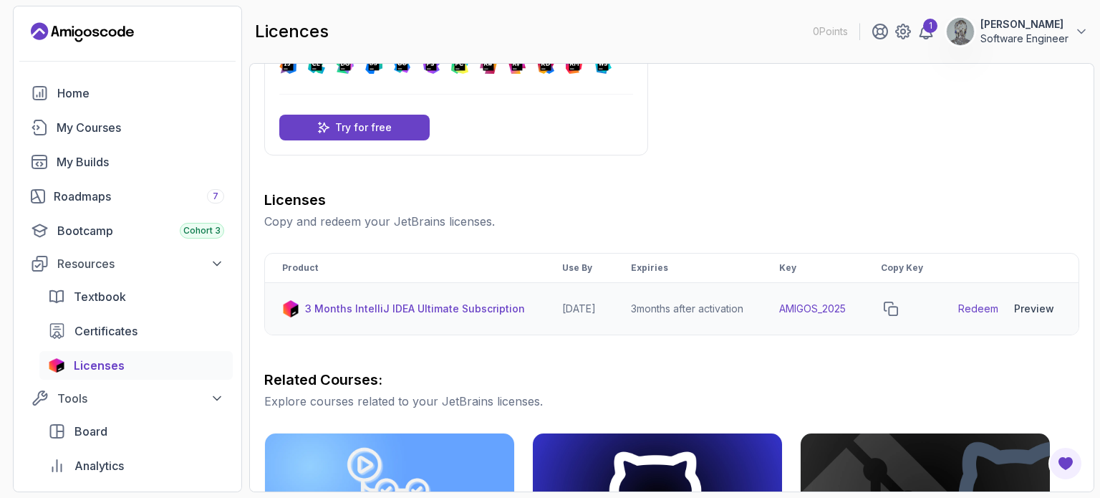
click at [421, 316] on p "3 Months IntelliJ IDEA Ultimate Subscription" at bounding box center [415, 309] width 220 height 14
click at [400, 315] on p "3 Months IntelliJ IDEA Ultimate Subscription" at bounding box center [415, 309] width 220 height 14
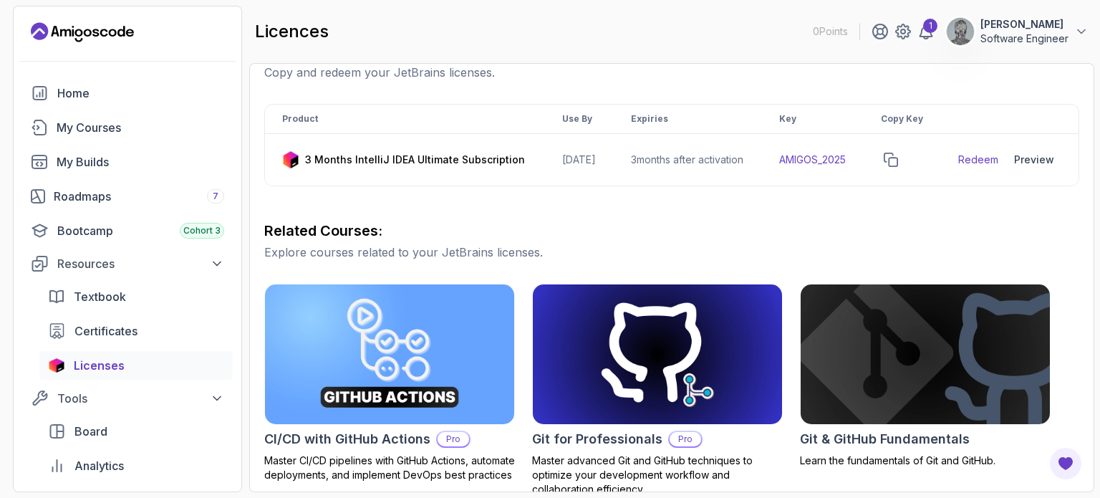
scroll to position [185, 0]
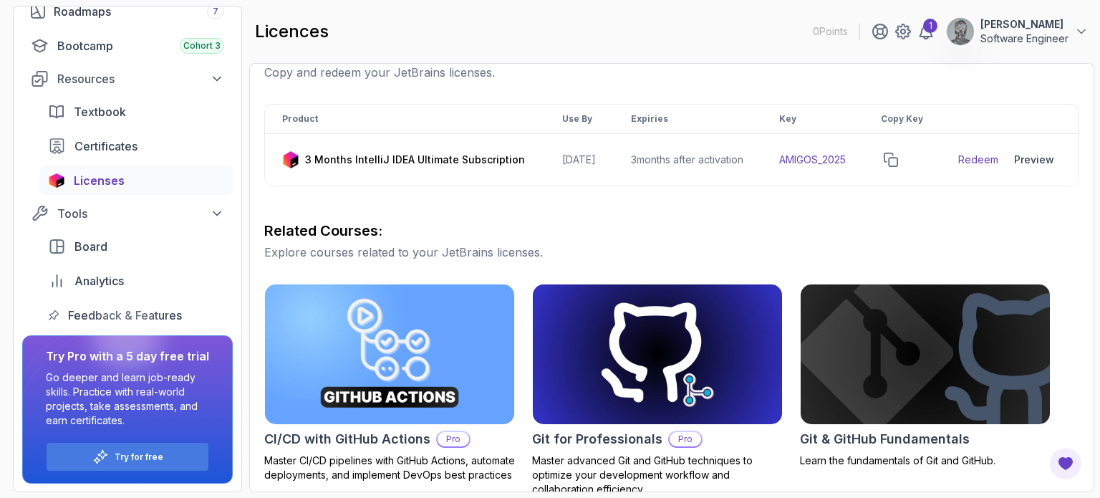
click at [505, 209] on div "Licenses Copy and redeem your JetBrains licenses. Product Use By Expiries Key C…" at bounding box center [671, 376] width 815 height 671
click at [898, 166] on icon "copy-button" at bounding box center [891, 159] width 13 height 13
click at [984, 167] on link "Redeem" at bounding box center [979, 160] width 40 height 14
click at [898, 166] on icon "copy-button" at bounding box center [891, 159] width 13 height 13
click at [989, 167] on link "Redeem" at bounding box center [979, 160] width 40 height 14
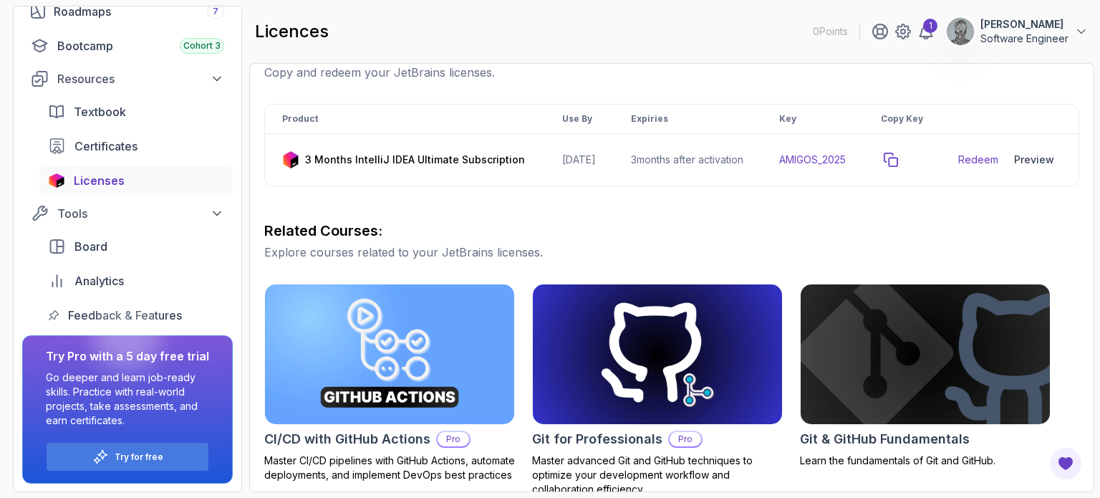
click at [898, 167] on icon "copy-button" at bounding box center [891, 160] width 14 height 14
click at [966, 167] on link "Redeem" at bounding box center [979, 160] width 40 height 14
